Goal: Transaction & Acquisition: Purchase product/service

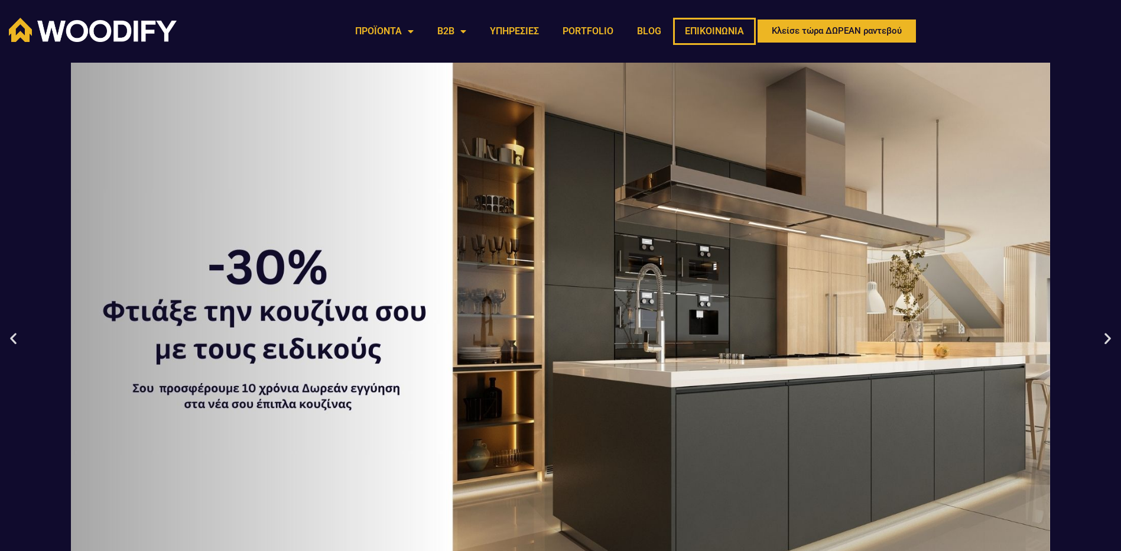
click at [703, 29] on link "ΕΠΙΚΟΙΝΩΝΙΑ" at bounding box center [714, 31] width 83 height 27
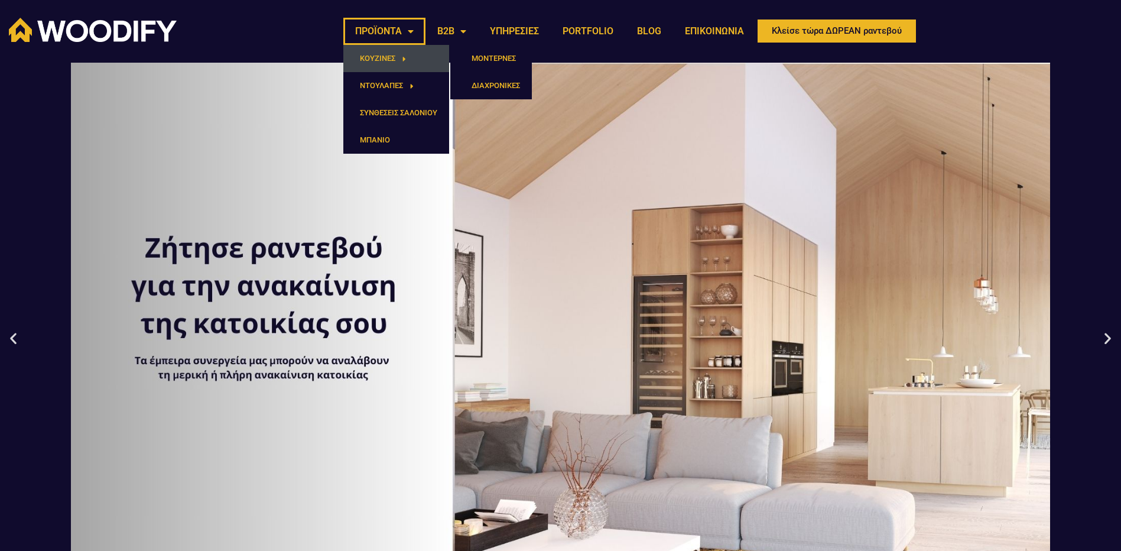
click at [375, 55] on link "ΚΟΥΖΙΝΕΣ" at bounding box center [396, 58] width 106 height 27
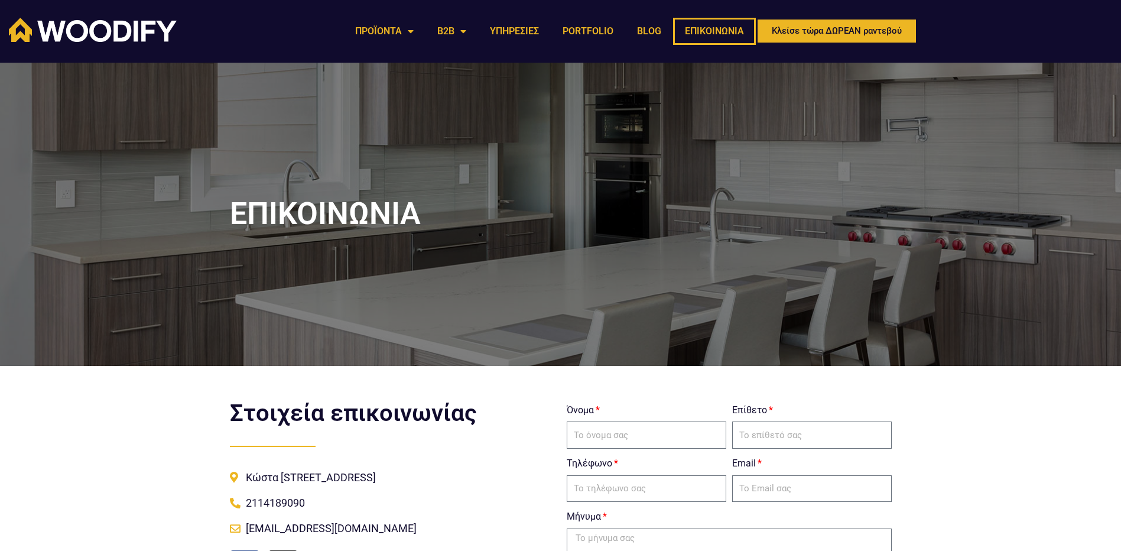
scroll to position [59, 0]
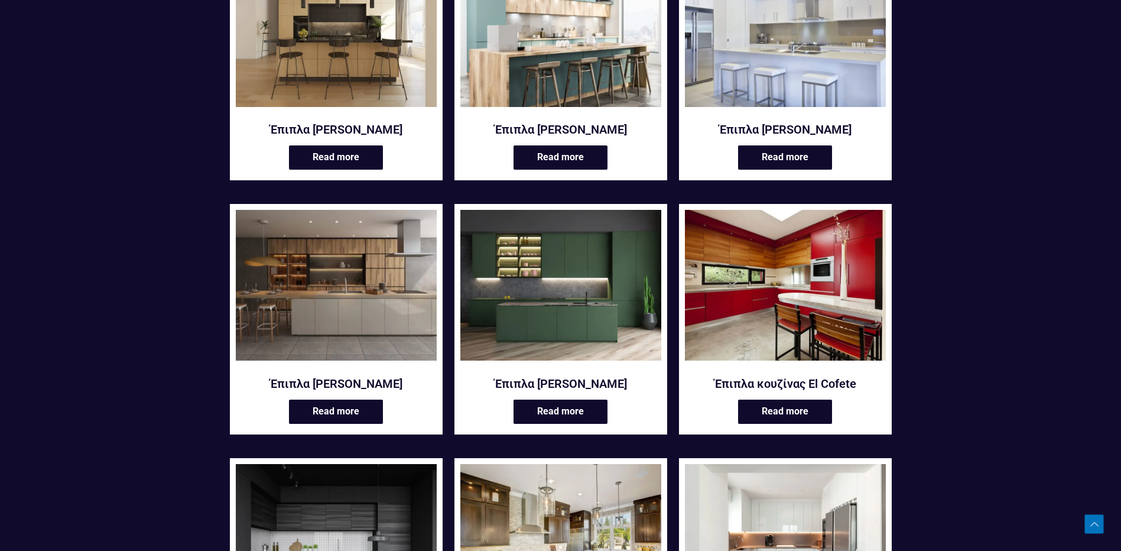
scroll to position [591, 0]
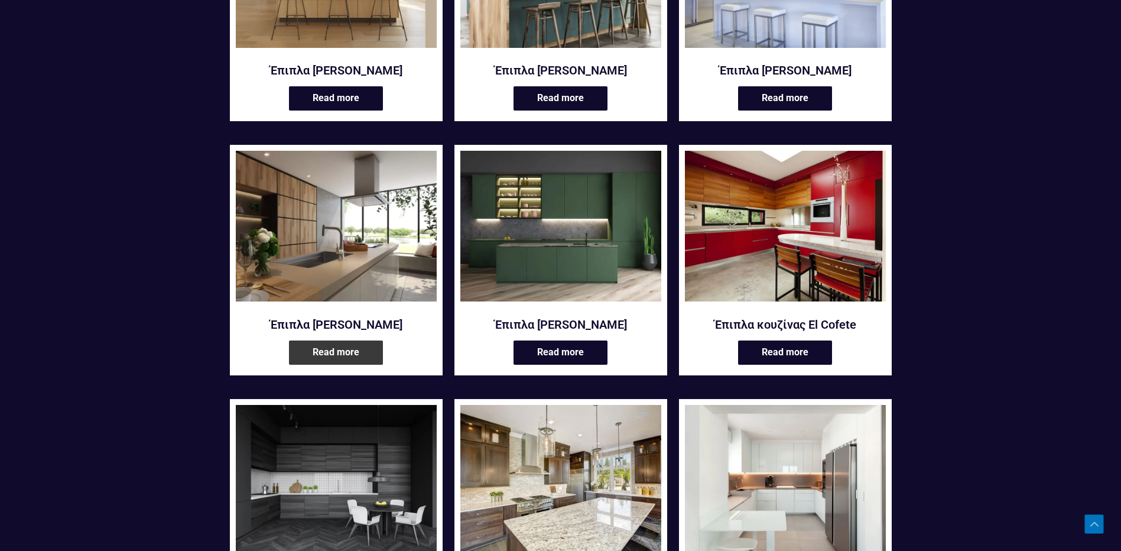
click at [342, 352] on link "Read more" at bounding box center [336, 353] width 94 height 24
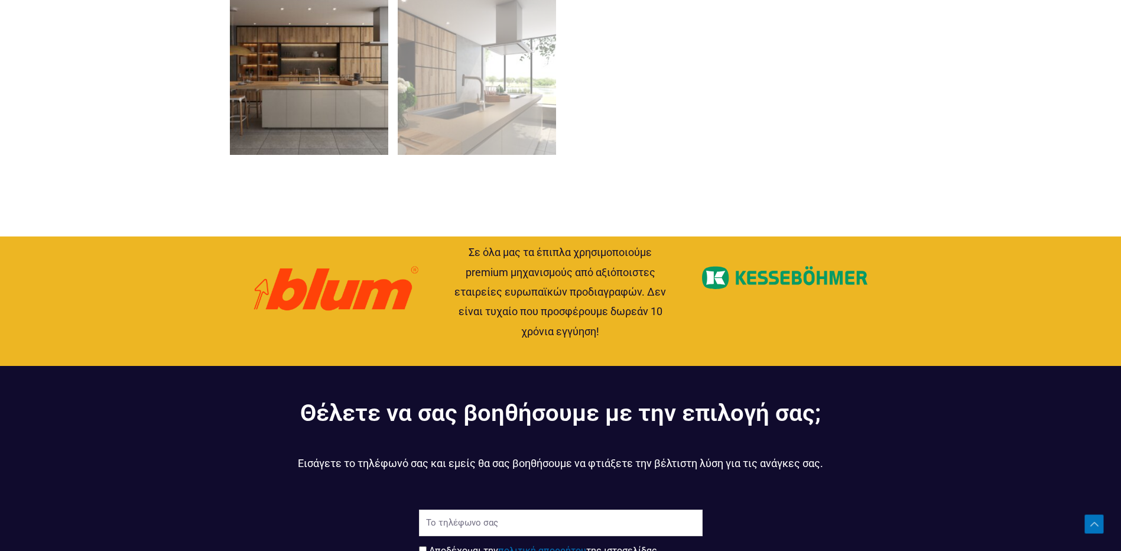
scroll to position [1064, 0]
